Goal: Task Accomplishment & Management: Complete application form

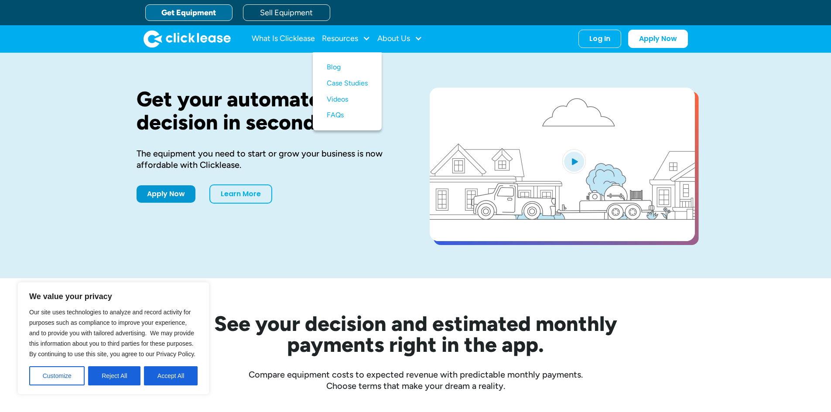
scroll to position [360, 0]
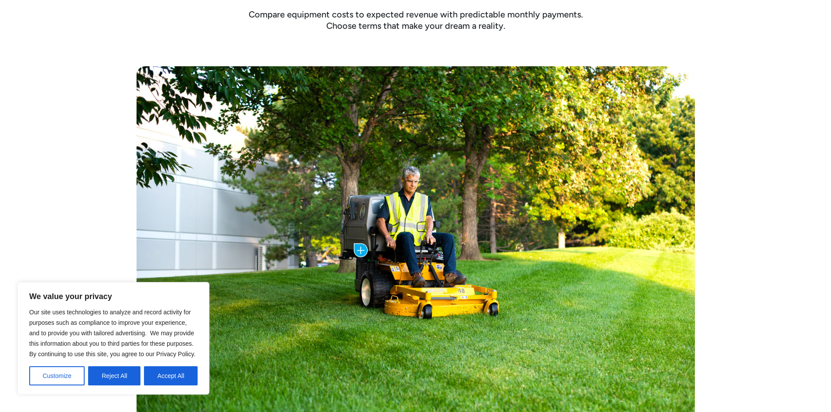
drag, startPoint x: 830, startPoint y: 127, endPoint x: 837, endPoint y: 90, distance: 37.7
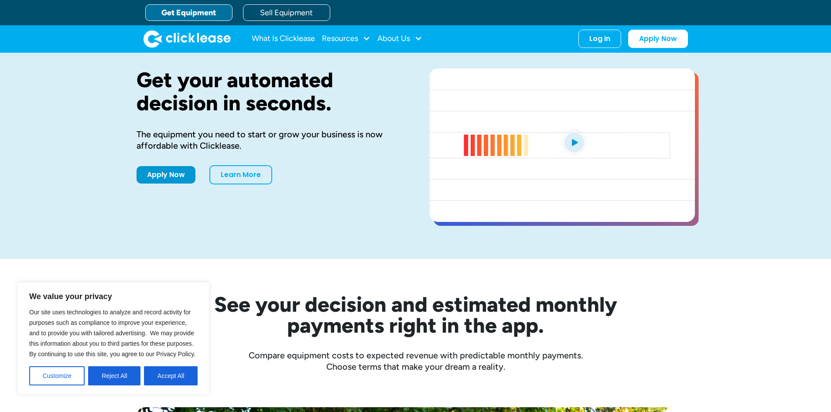
scroll to position [0, 0]
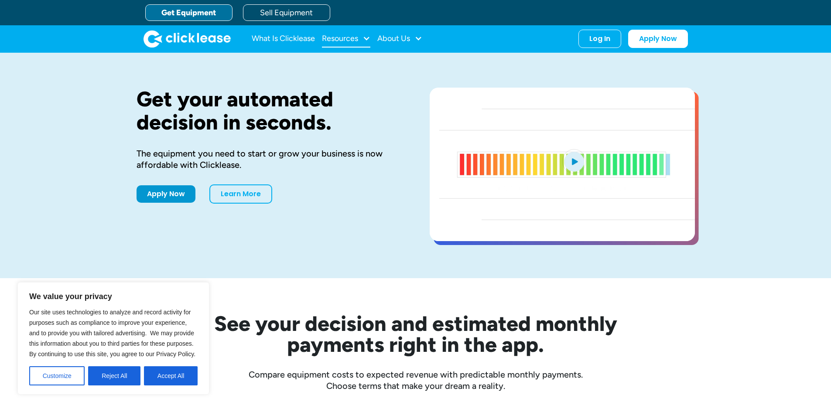
click at [360, 37] on div "Resources" at bounding box center [346, 38] width 48 height 17
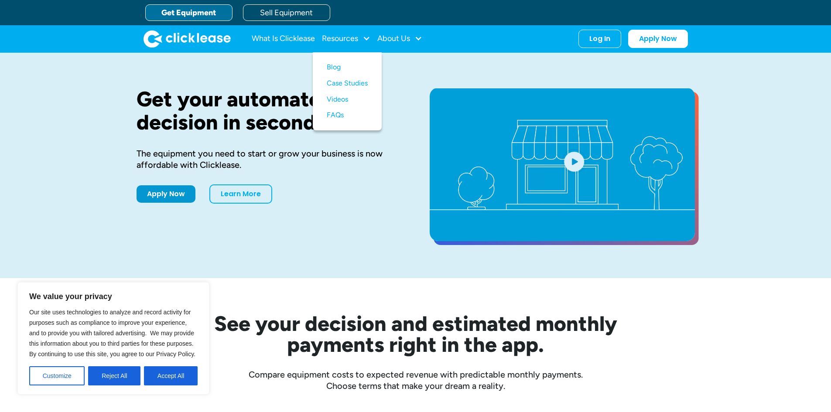
click at [184, 10] on link "Get Equipment" at bounding box center [188, 12] width 87 height 17
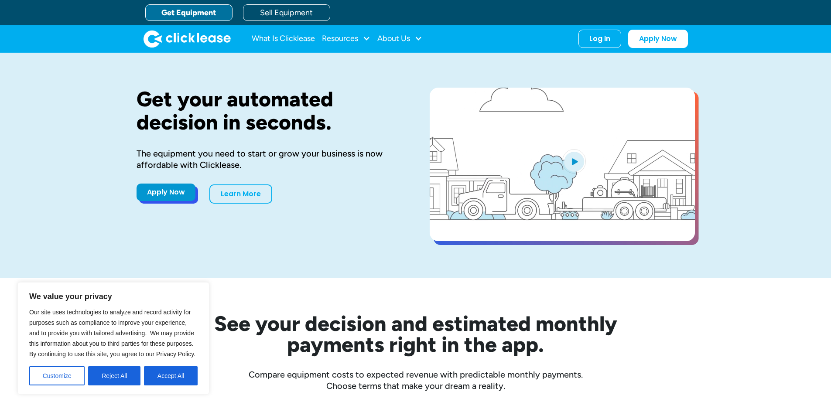
click at [179, 197] on link "Apply Now" at bounding box center [165, 192] width 59 height 17
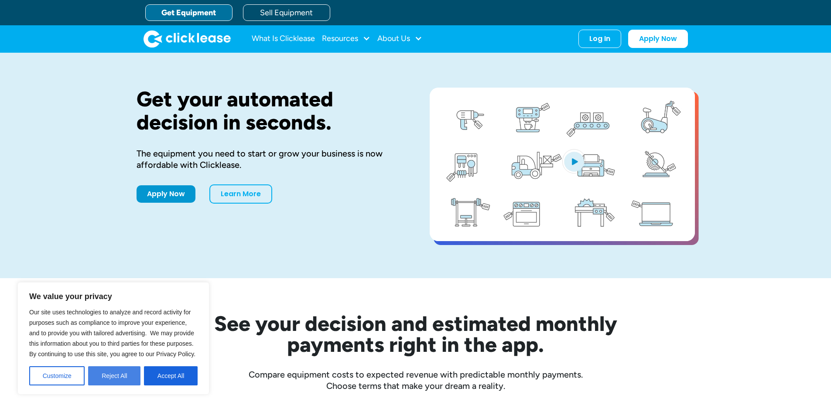
click at [123, 381] on button "Reject All" at bounding box center [114, 375] width 52 height 19
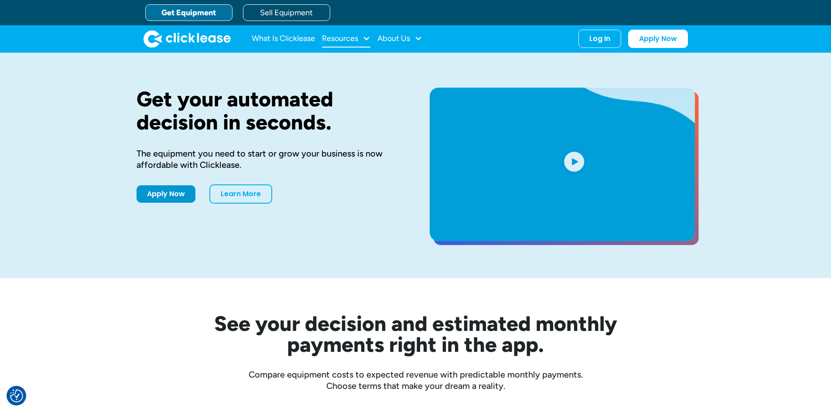
click at [358, 38] on div "Resources" at bounding box center [340, 38] width 36 height 0
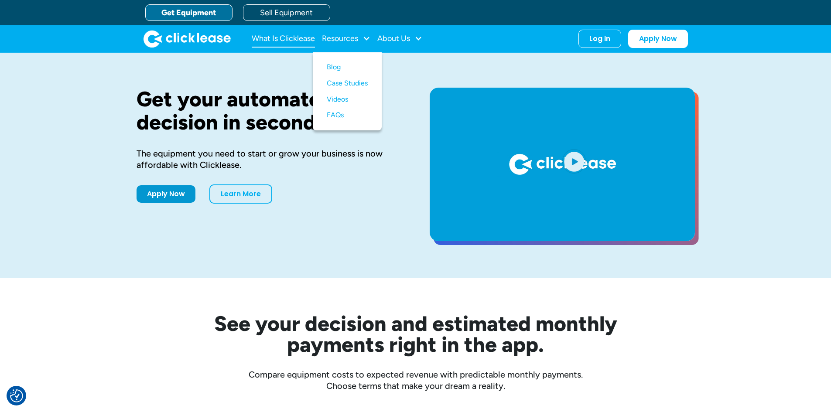
click at [295, 44] on link "What Is Clicklease" at bounding box center [283, 38] width 63 height 17
